Goal: Task Accomplishment & Management: Manage account settings

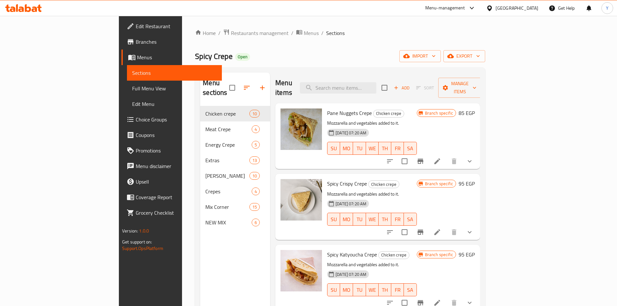
click at [376, 84] on input "search" at bounding box center [338, 87] width 76 height 11
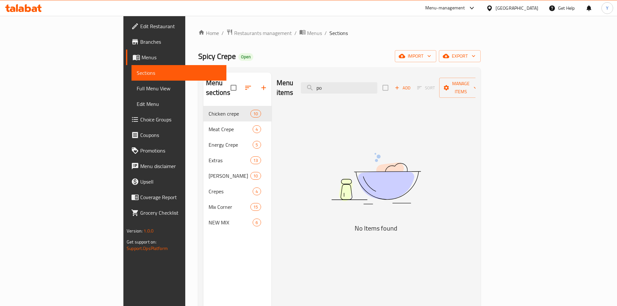
type input "p"
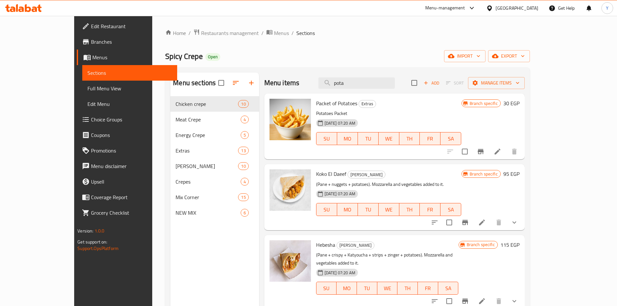
type input "pota"
click at [506, 147] on li at bounding box center [497, 152] width 18 height 12
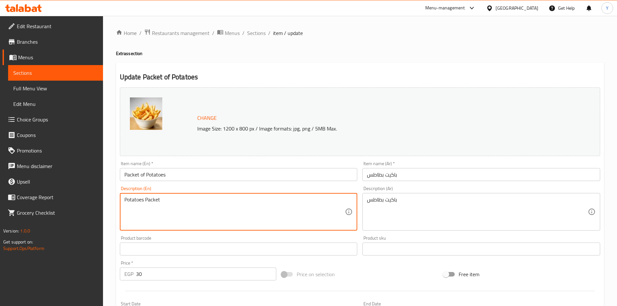
click at [211, 205] on textarea "Potatoes Packet" at bounding box center [234, 212] width 221 height 31
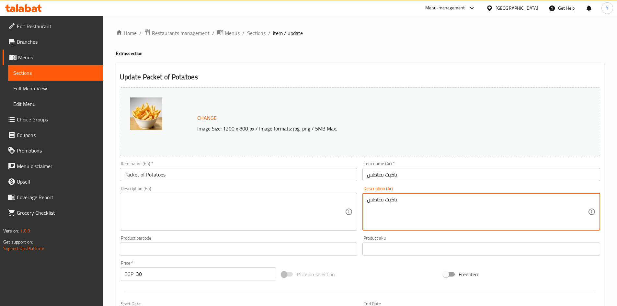
click at [388, 201] on textarea "باكيت بطاطس" at bounding box center [477, 212] width 221 height 31
click at [187, 173] on input "Packet of Potatoes" at bounding box center [239, 174] width 238 height 13
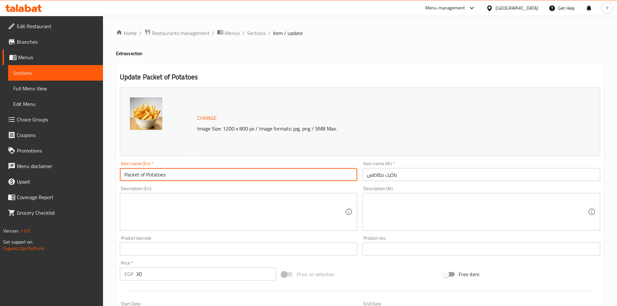
click at [187, 173] on input "Packet of Potatoes" at bounding box center [239, 174] width 238 height 13
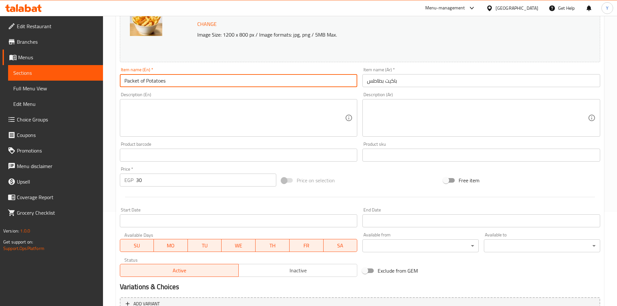
scroll to position [161, 0]
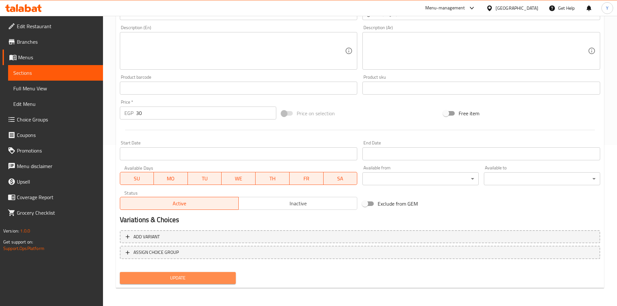
click at [178, 280] on span "Update" at bounding box center [178, 278] width 106 height 8
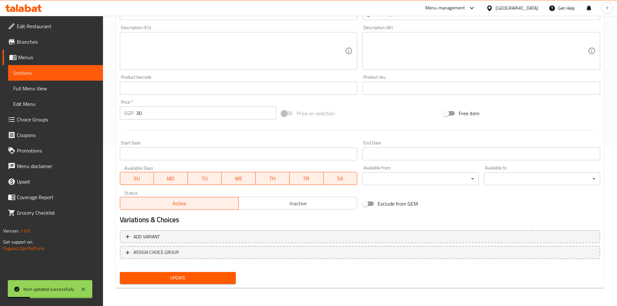
click at [47, 89] on span "Full Menu View" at bounding box center [55, 88] width 84 height 8
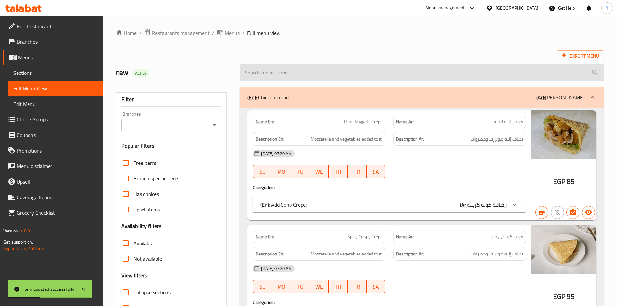
click at [286, 68] on input "search" at bounding box center [422, 72] width 364 height 17
paste input "Packet of Potatoes"
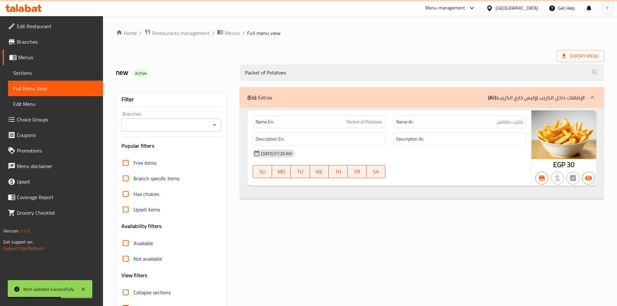
type input "Packet of Potatoes"
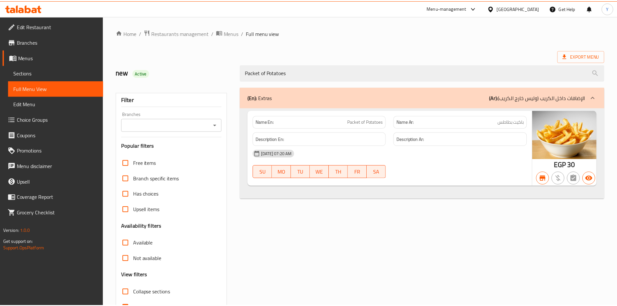
scroll to position [39, 0]
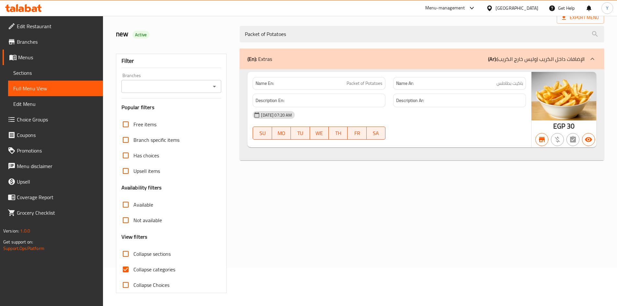
click at [533, 8] on div "[GEOGRAPHIC_DATA]" at bounding box center [516, 8] width 43 height 7
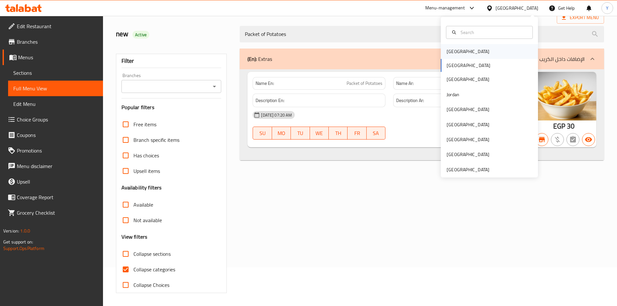
click at [467, 47] on div "[GEOGRAPHIC_DATA]" at bounding box center [489, 51] width 97 height 15
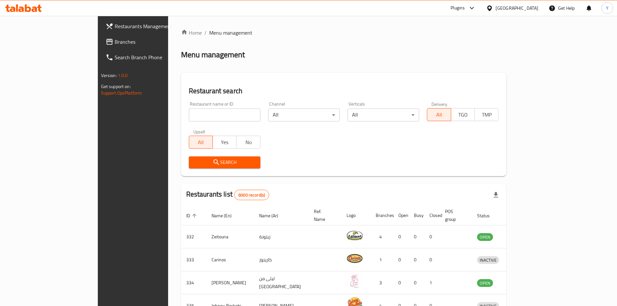
click at [465, 9] on div "Plugins" at bounding box center [457, 8] width 14 height 8
click at [462, 45] on div "Global Quality Control Center" at bounding box center [439, 43] width 57 height 7
